Goal: Task Accomplishment & Management: Complete application form

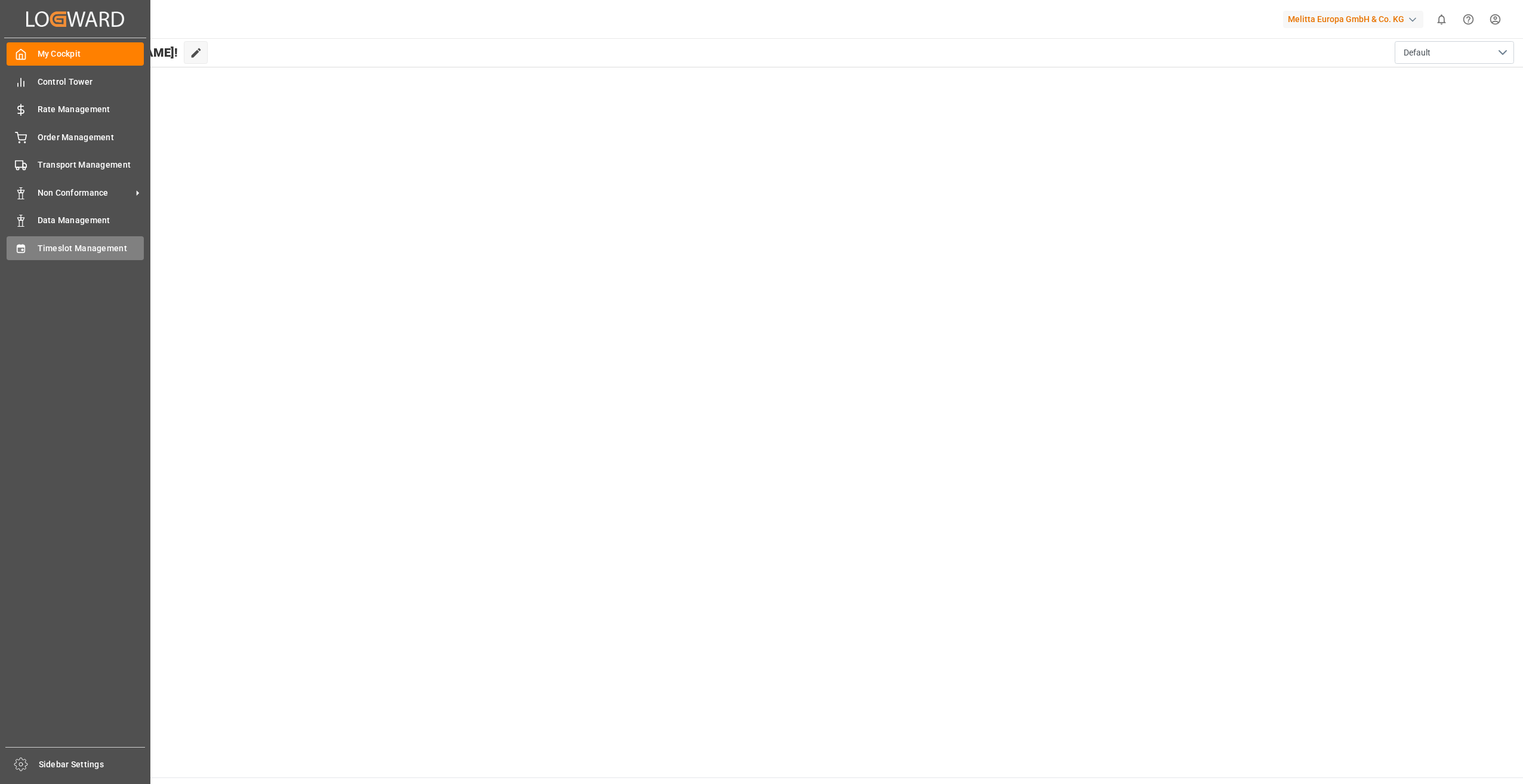
click at [33, 252] on div "Timeslot Management Timeslot Management" at bounding box center [76, 247] width 137 height 23
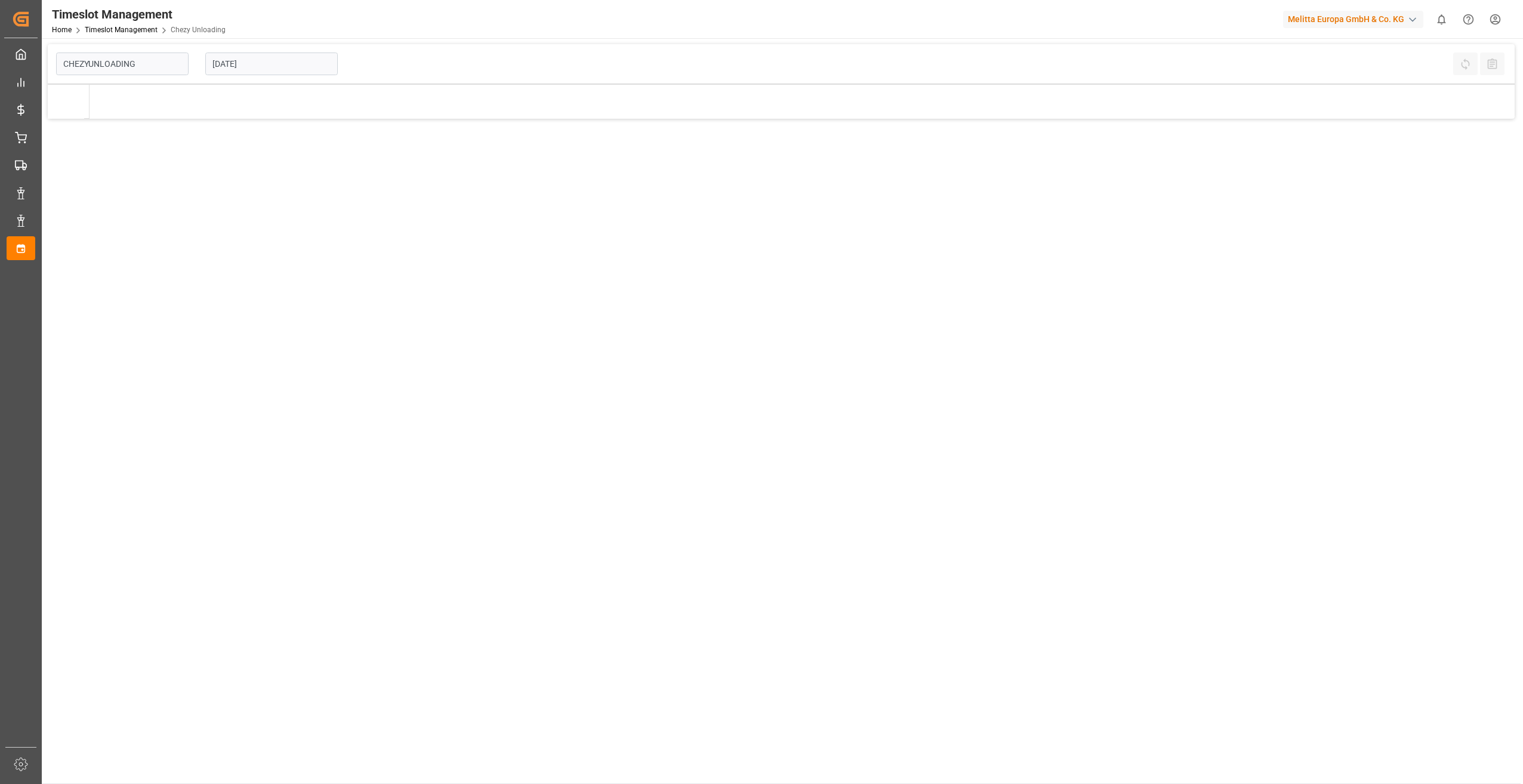
type input "Chezy Unloading"
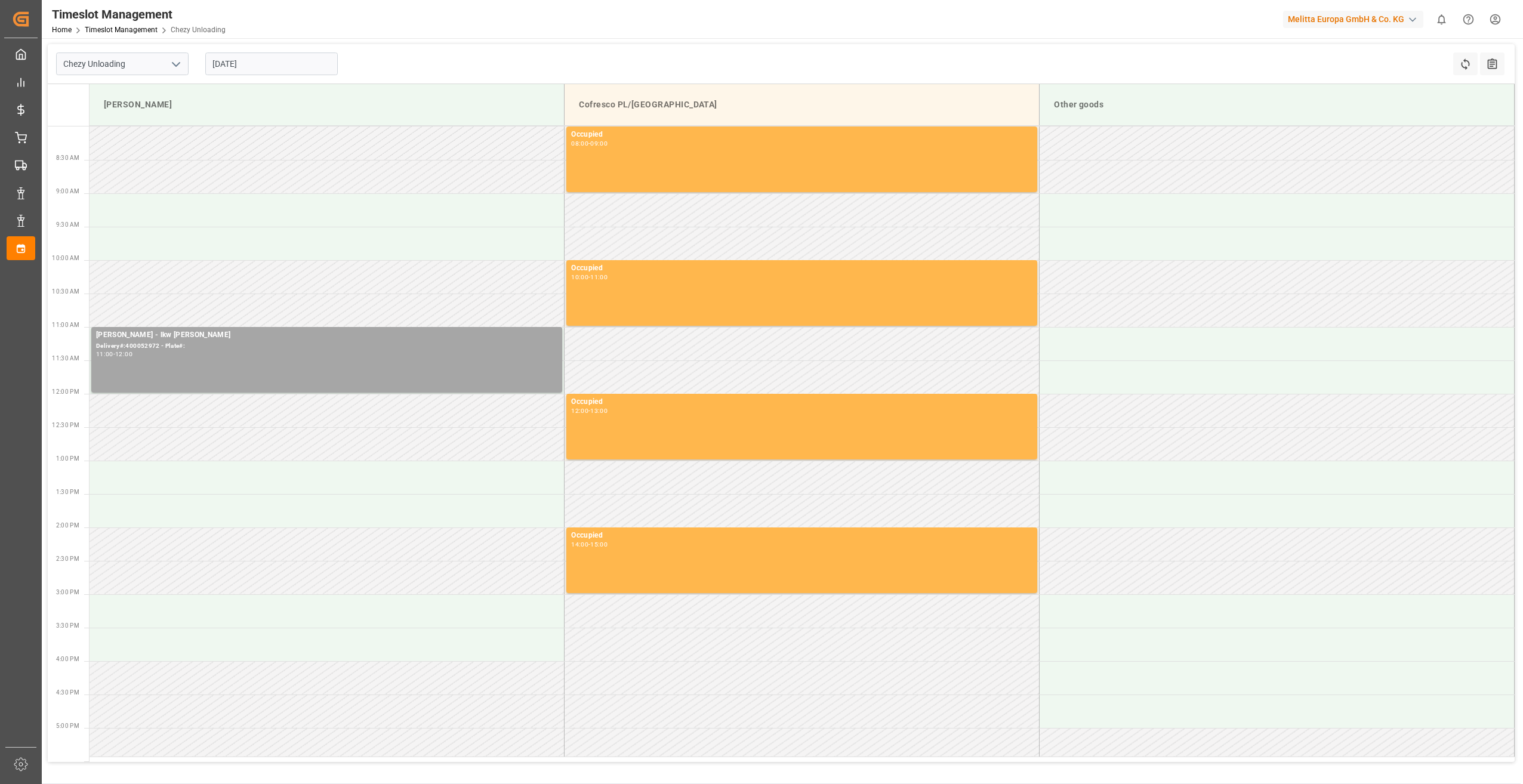
click at [275, 46] on div "[DATE]" at bounding box center [271, 64] width 149 height 39
click at [272, 72] on input "[DATE]" at bounding box center [272, 64] width 132 height 22
click at [247, 206] on span "23" at bounding box center [244, 206] width 7 height 8
type input "[DATE]"
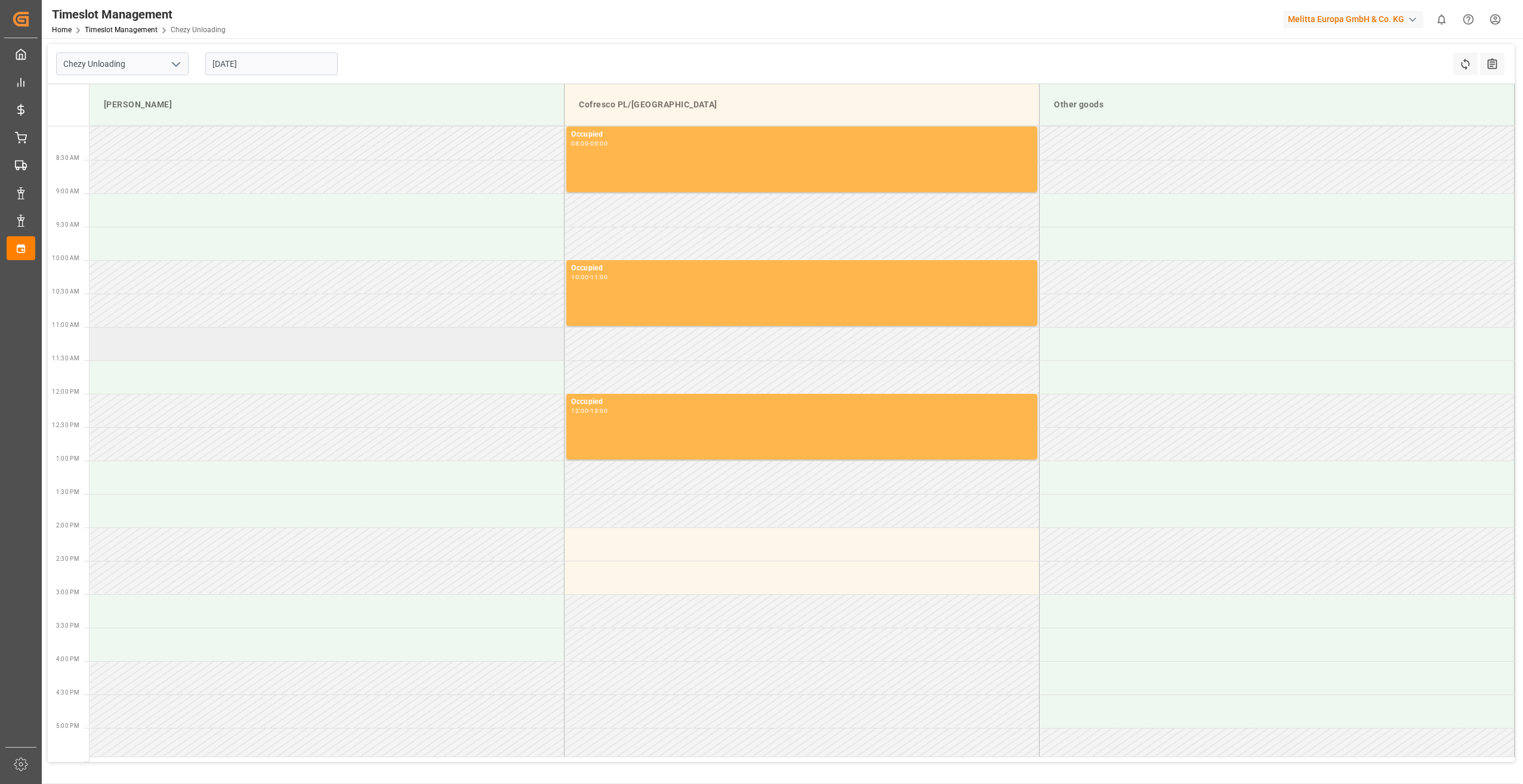
click at [194, 349] on td at bounding box center [327, 344] width 475 height 34
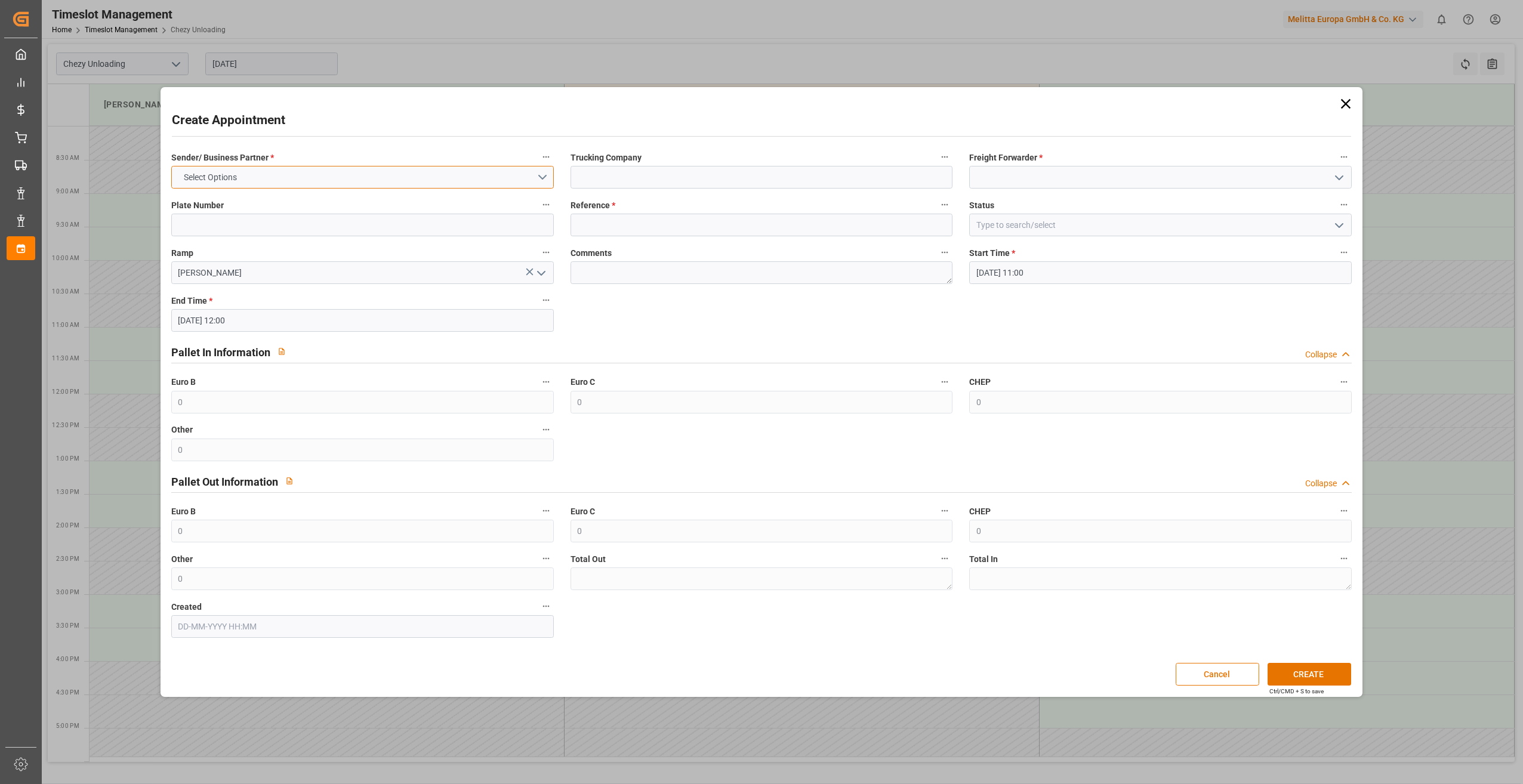
click at [387, 179] on button "Select Options" at bounding box center [362, 177] width 382 height 22
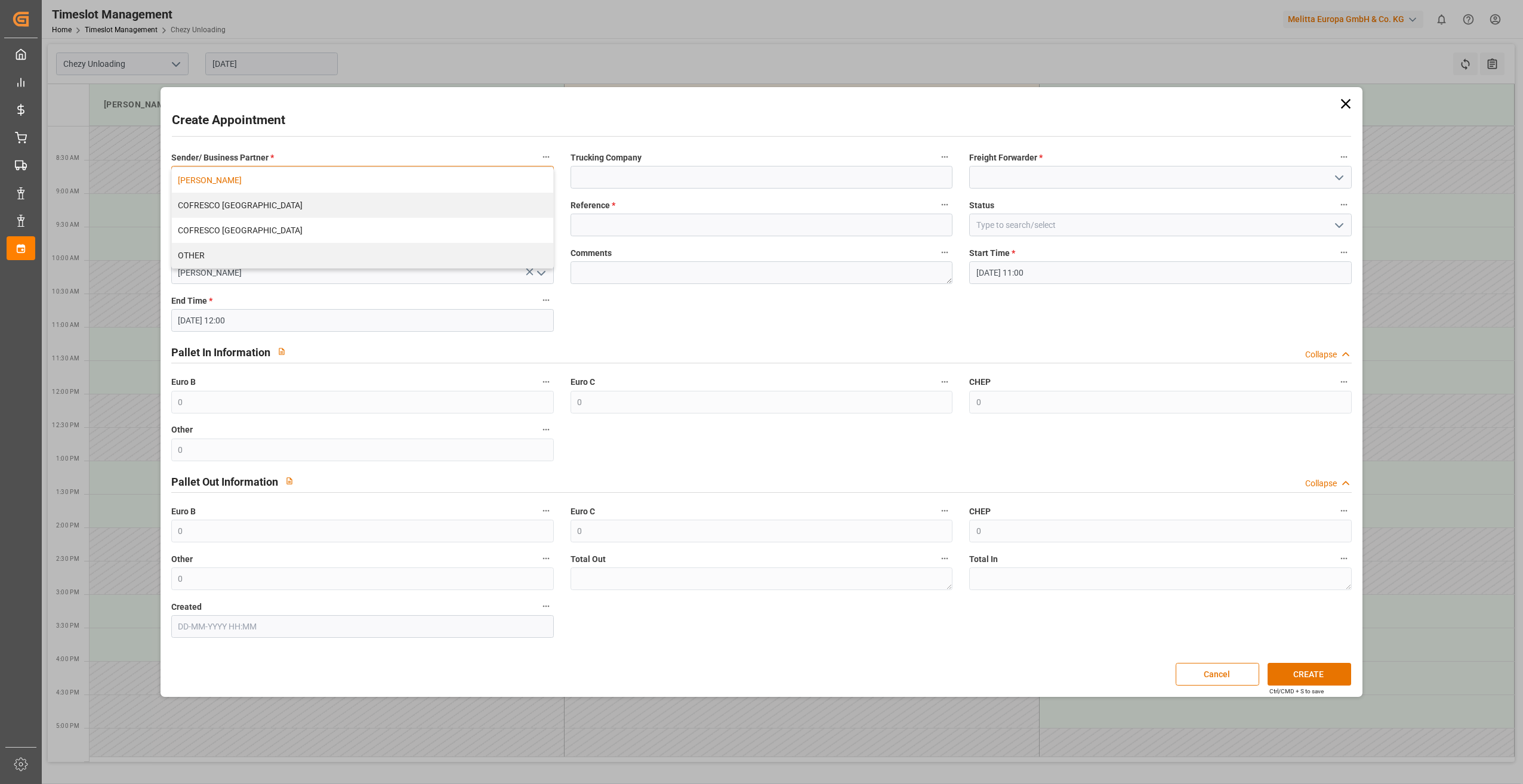
click at [365, 187] on div "[PERSON_NAME]" at bounding box center [362, 180] width 382 height 25
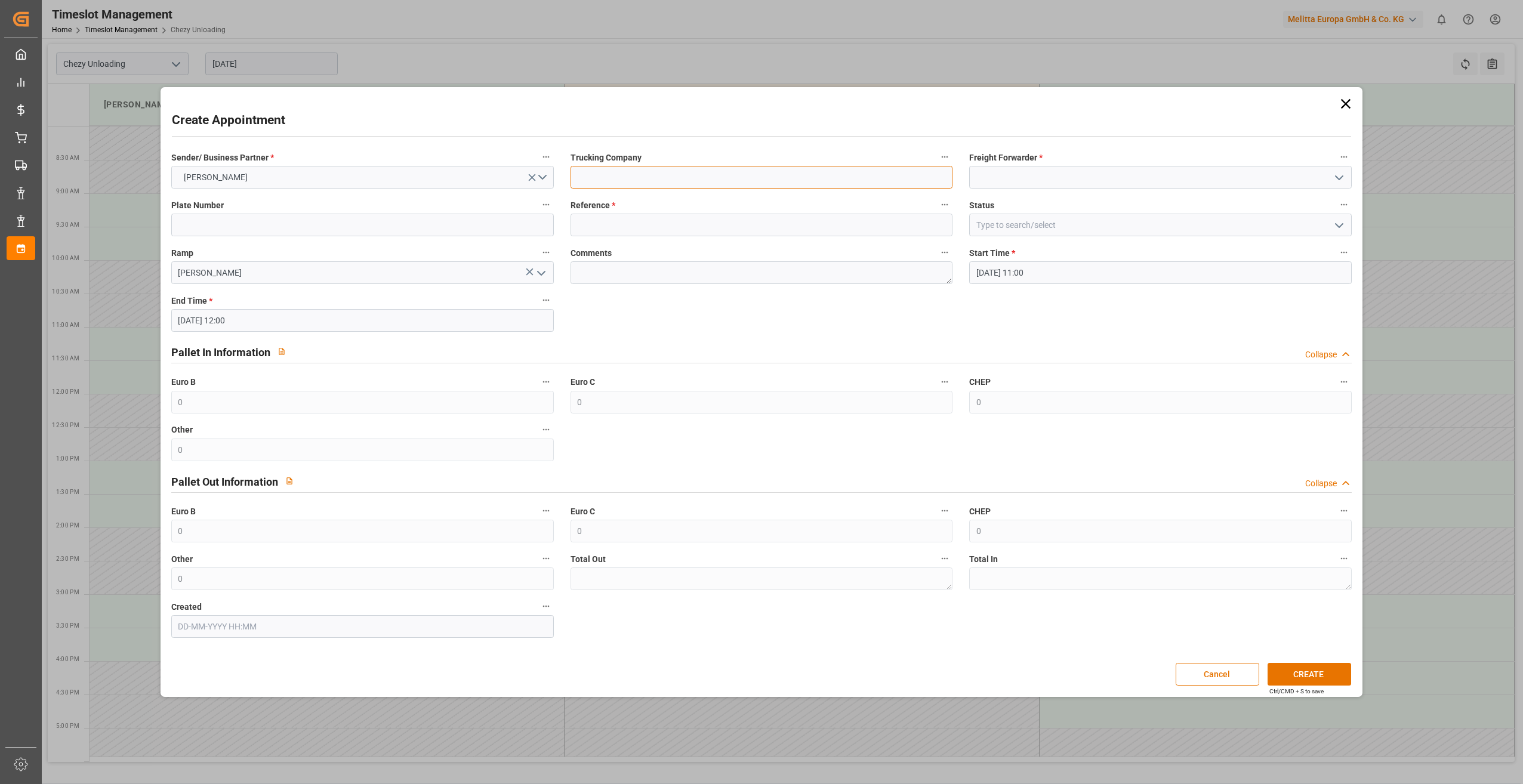
click at [630, 186] on input at bounding box center [762, 177] width 382 height 22
type input "lkw [PERSON_NAME]"
click at [1015, 186] on input at bounding box center [1161, 177] width 382 height 22
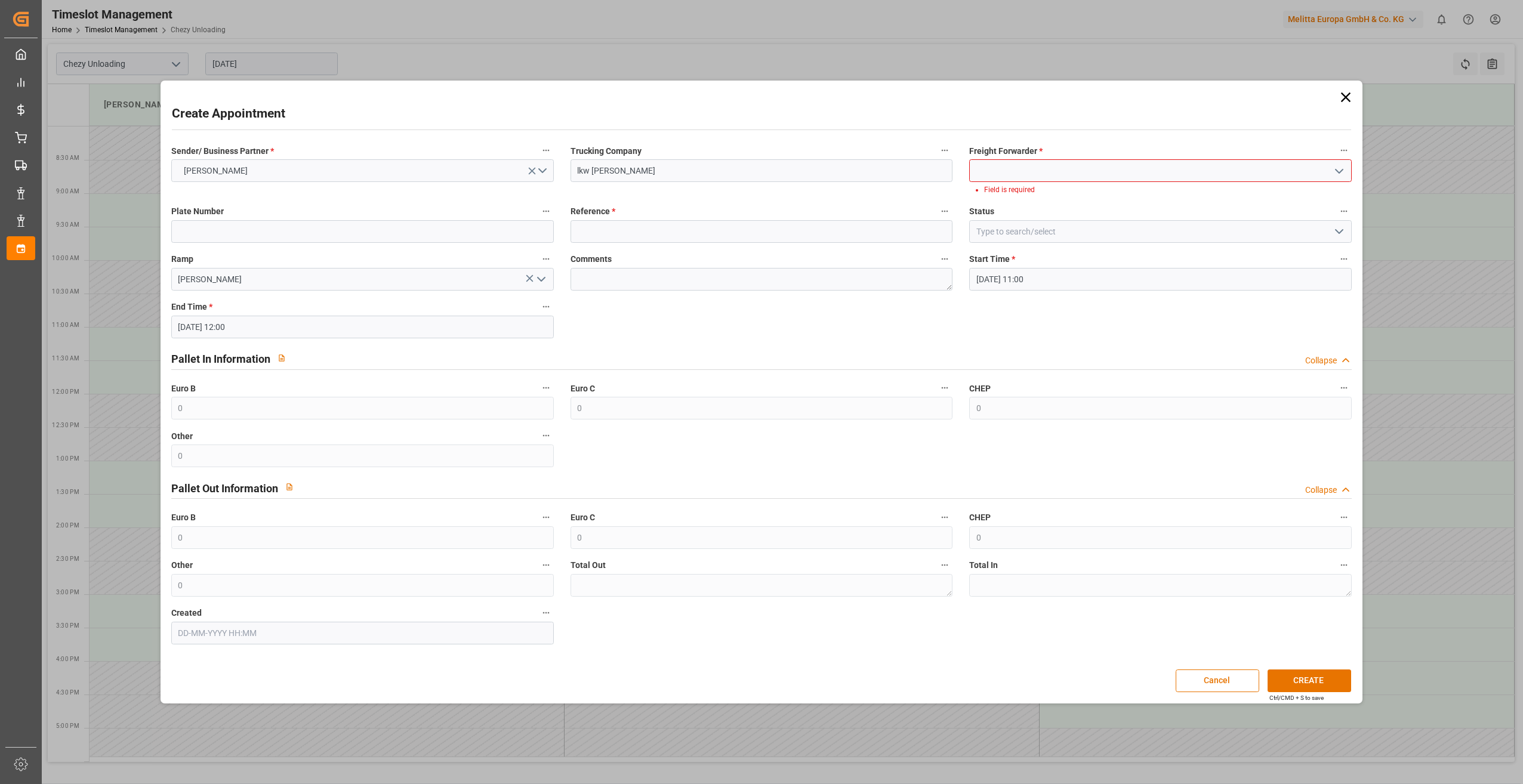
click at [1344, 174] on icon "open menu" at bounding box center [1339, 171] width 14 height 14
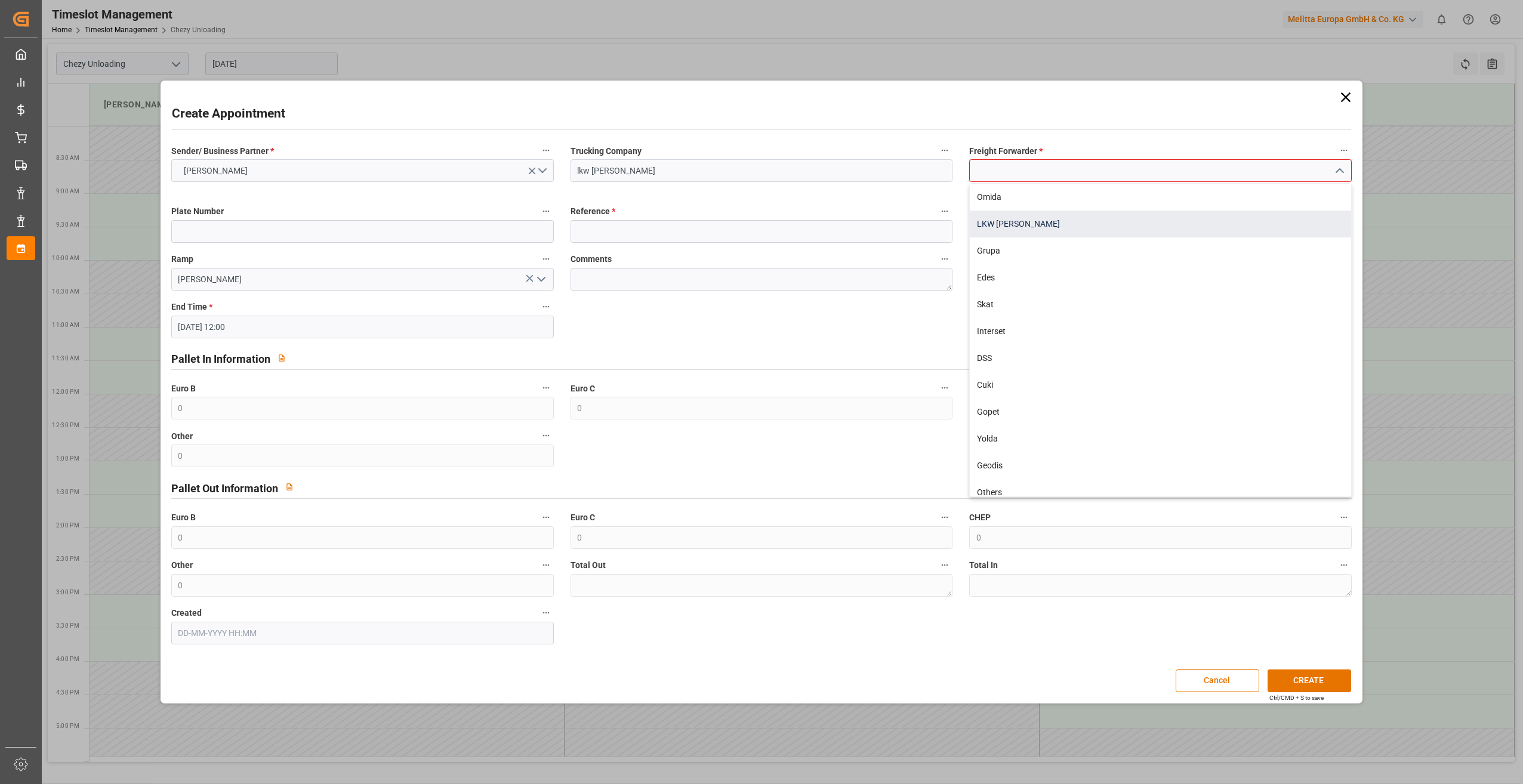
click at [1153, 224] on div "LKW [PERSON_NAME]" at bounding box center [1161, 224] width 382 height 27
type input "LKW [PERSON_NAME]"
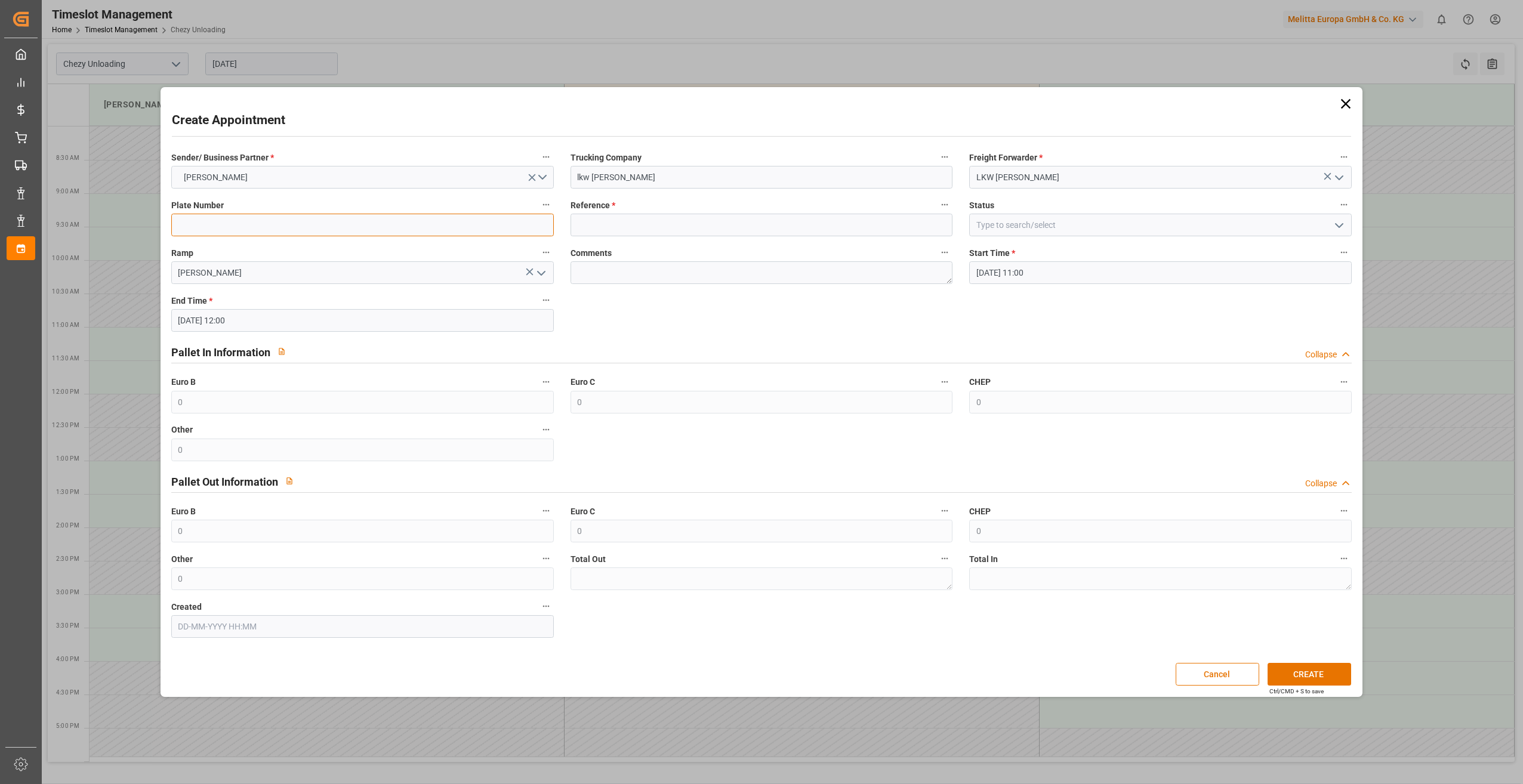
click at [470, 215] on input at bounding box center [362, 225] width 382 height 22
click at [664, 223] on input at bounding box center [762, 225] width 382 height 22
paste input "400053073"
type input "400053073"
click at [1071, 232] on input at bounding box center [1161, 225] width 382 height 22
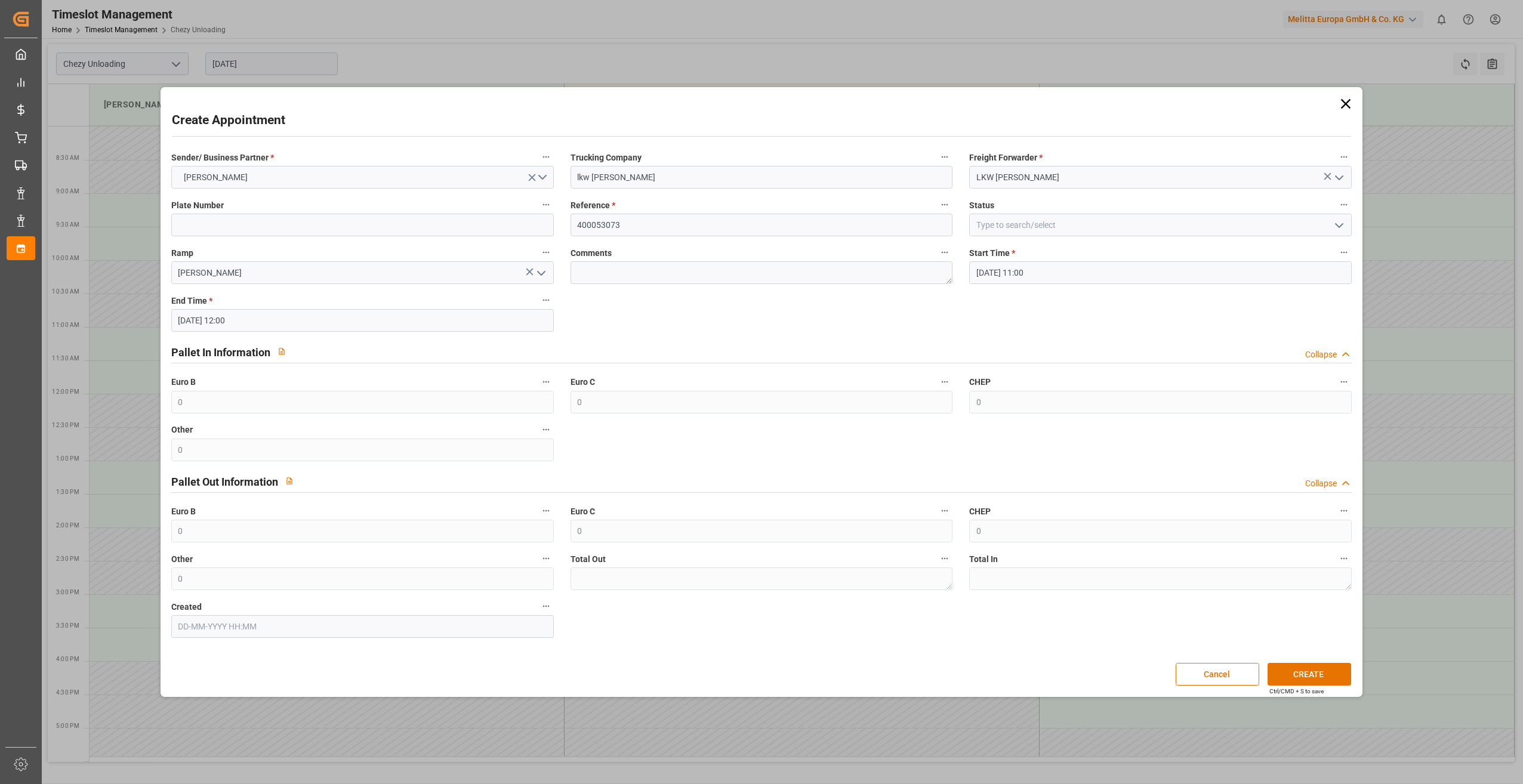
click at [1344, 225] on icon "open menu" at bounding box center [1339, 226] width 14 height 14
click at [1051, 258] on div "Slot Booked" at bounding box center [1161, 251] width 382 height 27
type input "Slot Booked"
click at [1326, 672] on button "CREATE" at bounding box center [1309, 675] width 84 height 22
